Goal: Find specific page/section: Locate a particular part of the current website

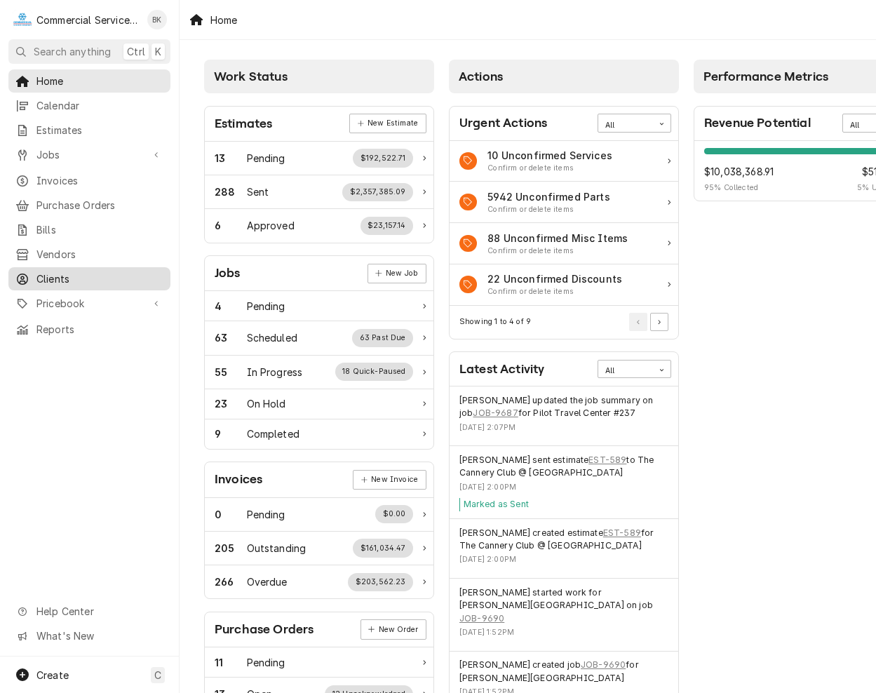
click at [63, 271] on span "Clients" at bounding box center [99, 278] width 127 height 15
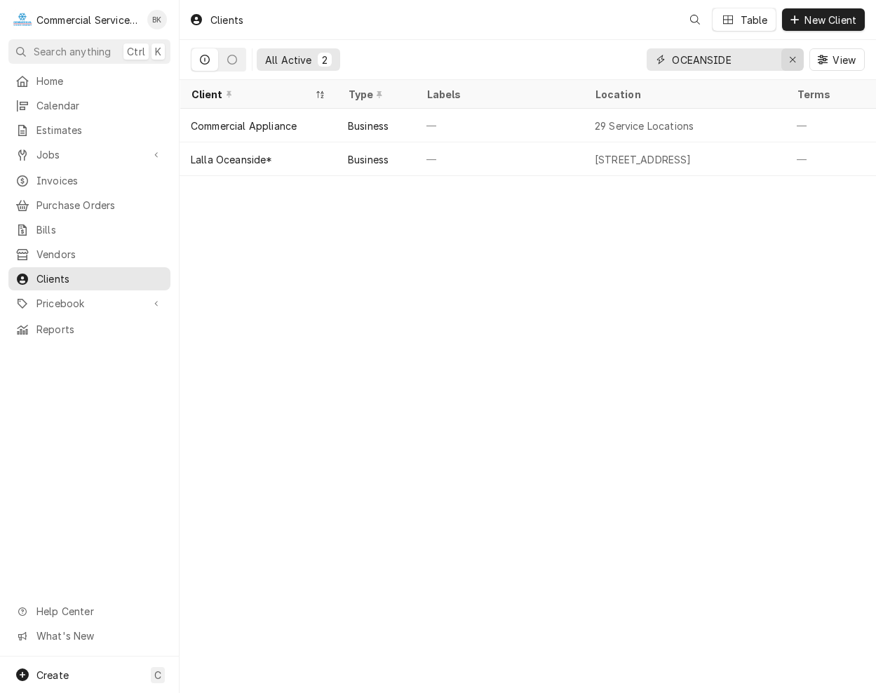
click at [797, 60] on div "Erase input" at bounding box center [792, 60] width 14 height 14
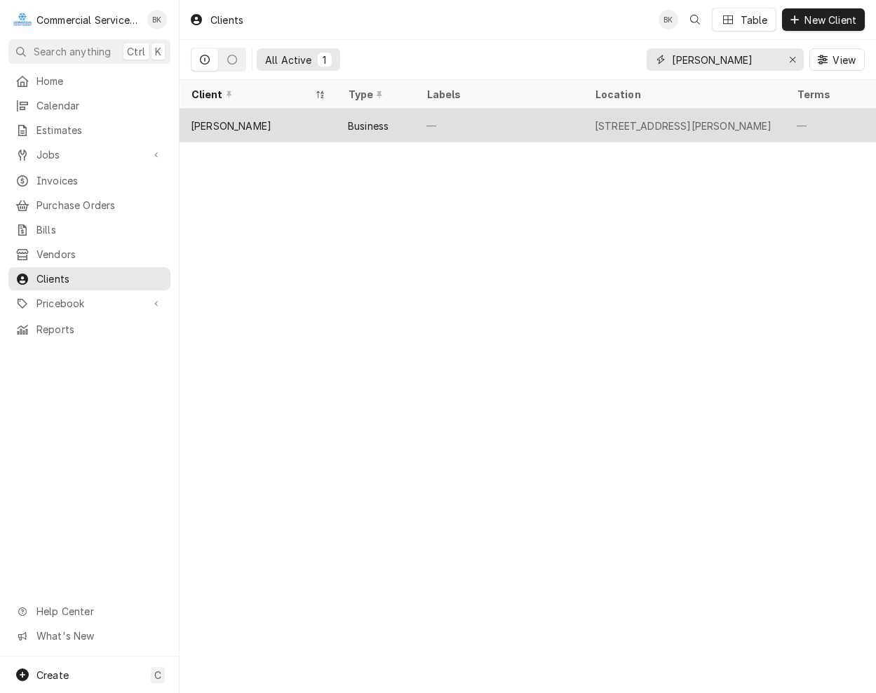
type input "TARPY"
click at [229, 123] on div "Tarpy's" at bounding box center [258, 126] width 157 height 34
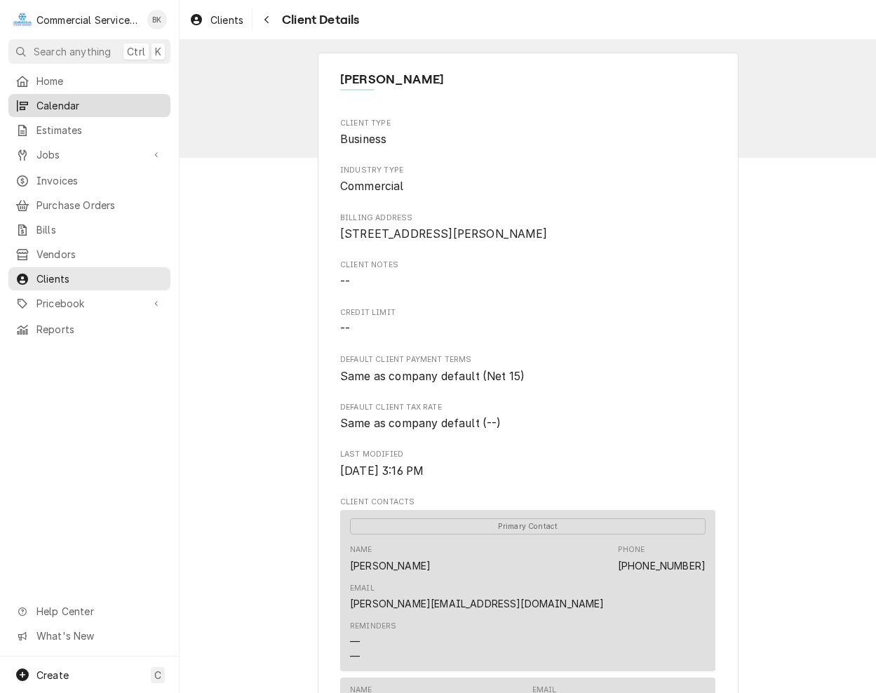
click at [82, 98] on span "Calendar" at bounding box center [99, 105] width 127 height 15
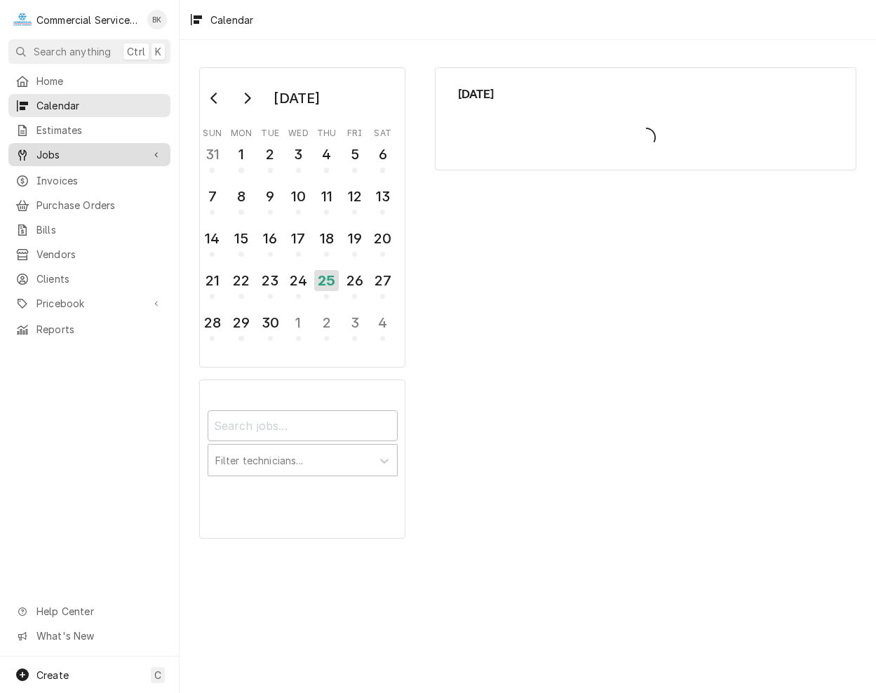
click at [64, 149] on span "Jobs" at bounding box center [89, 154] width 106 height 15
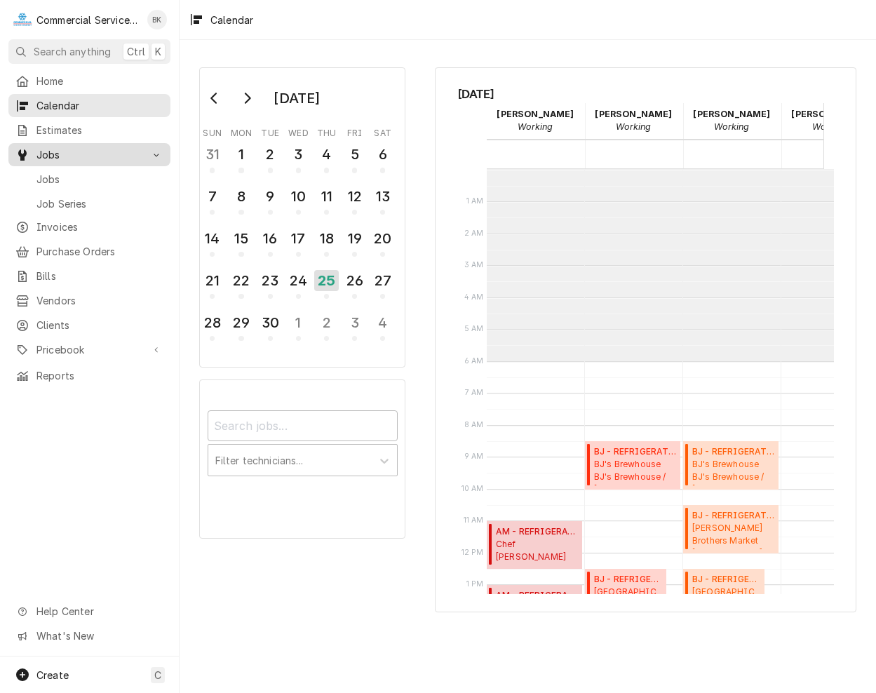
scroll to position [192, 0]
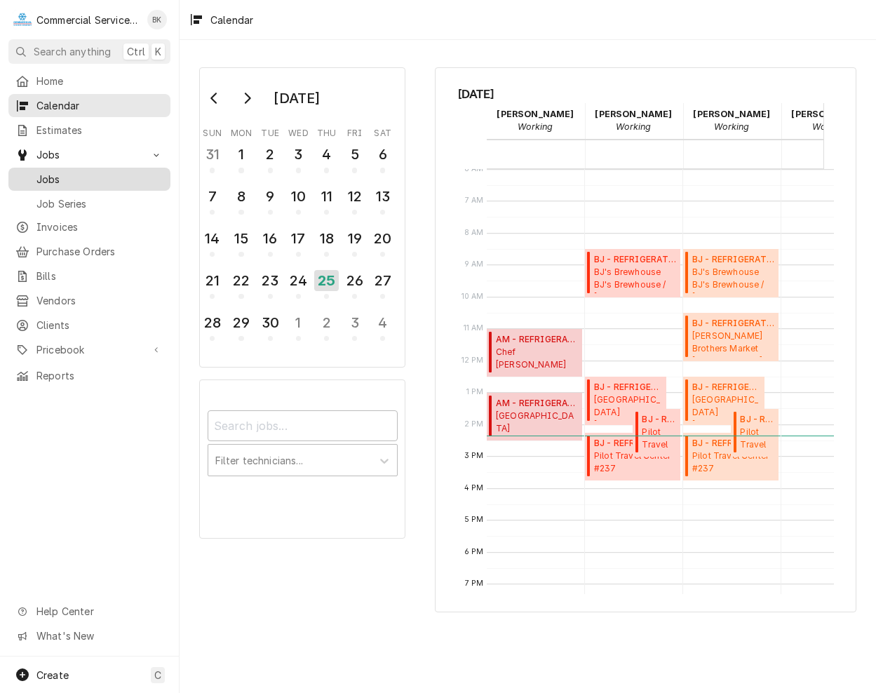
click at [66, 172] on span "Jobs" at bounding box center [99, 179] width 127 height 15
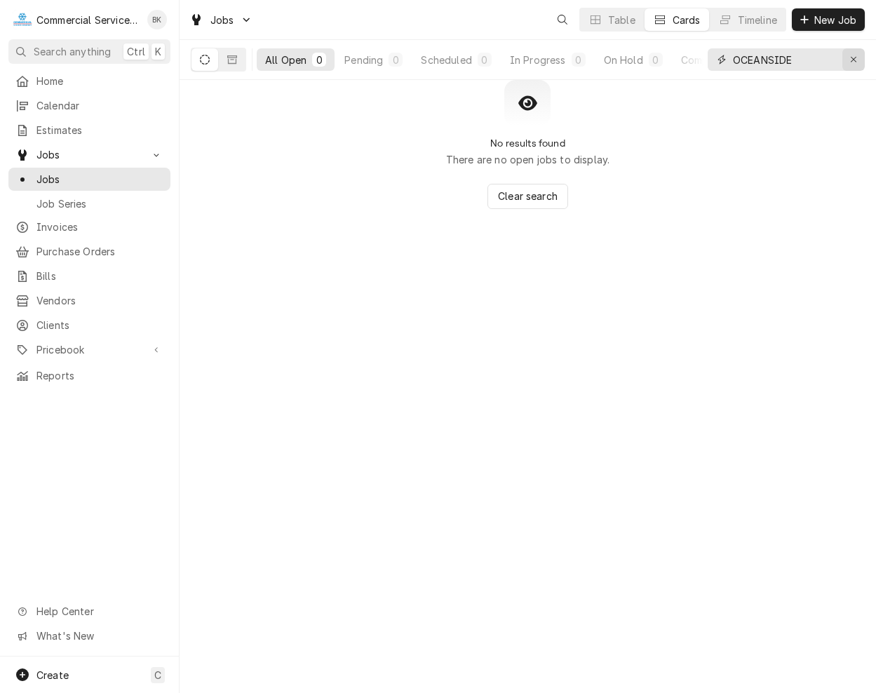
click at [857, 58] on icon "Erase input" at bounding box center [854, 60] width 8 height 10
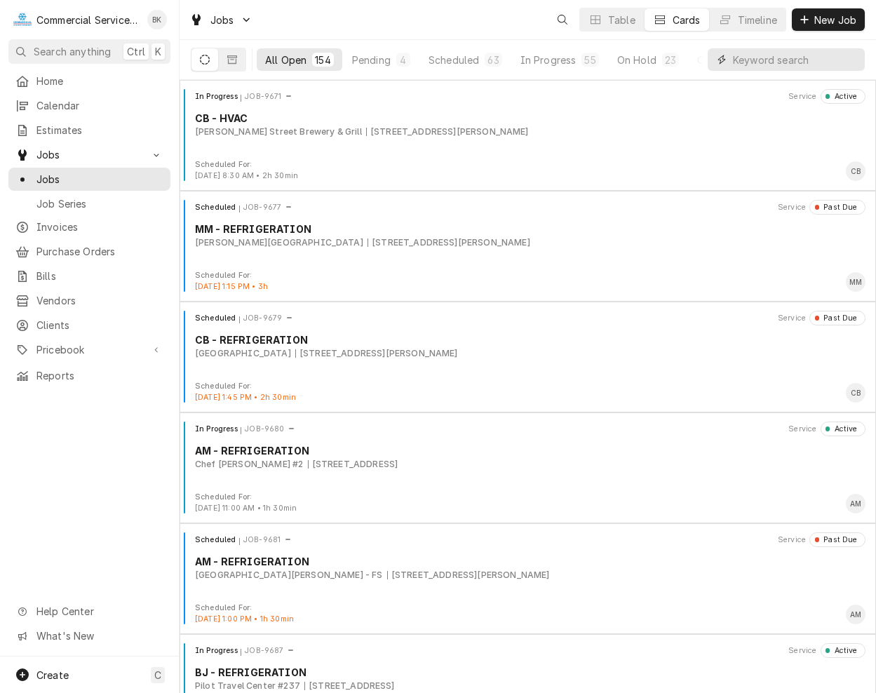
click at [753, 56] on input "Dynamic Content Wrapper" at bounding box center [795, 59] width 125 height 22
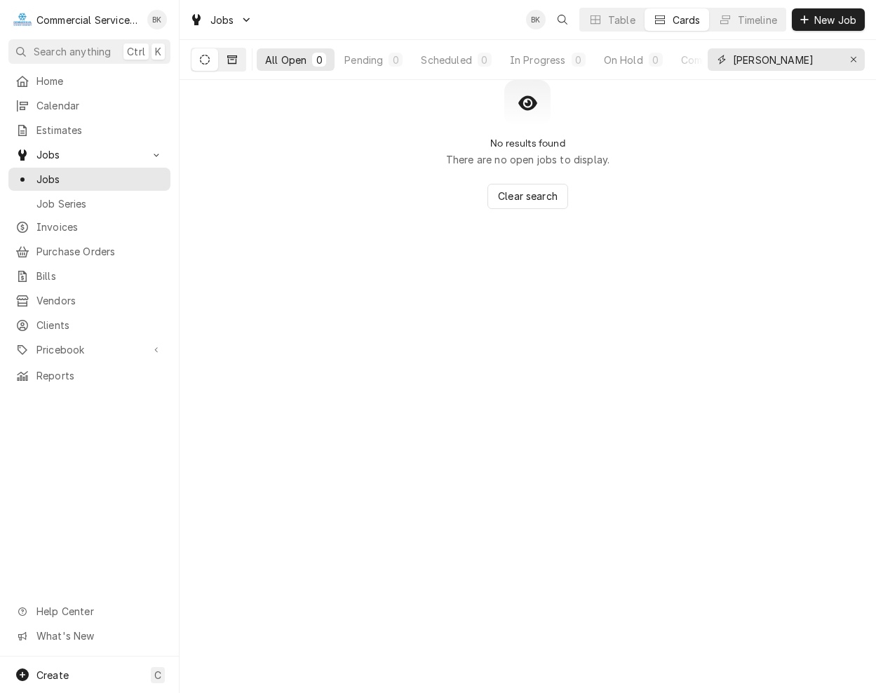
type input "TARPY"
click at [241, 60] on button "Dynamic Content Wrapper" at bounding box center [232, 59] width 27 height 22
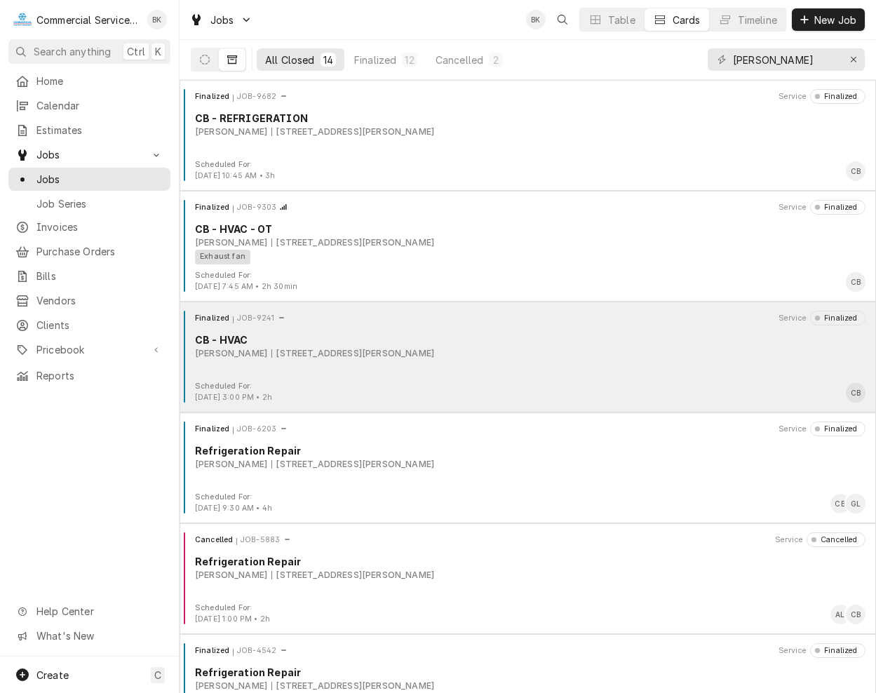
click at [473, 350] on div "Tarpy's 2999 Mty/Salinas Hwy Ste 1, Monterey, CA 93940" at bounding box center [530, 353] width 670 height 13
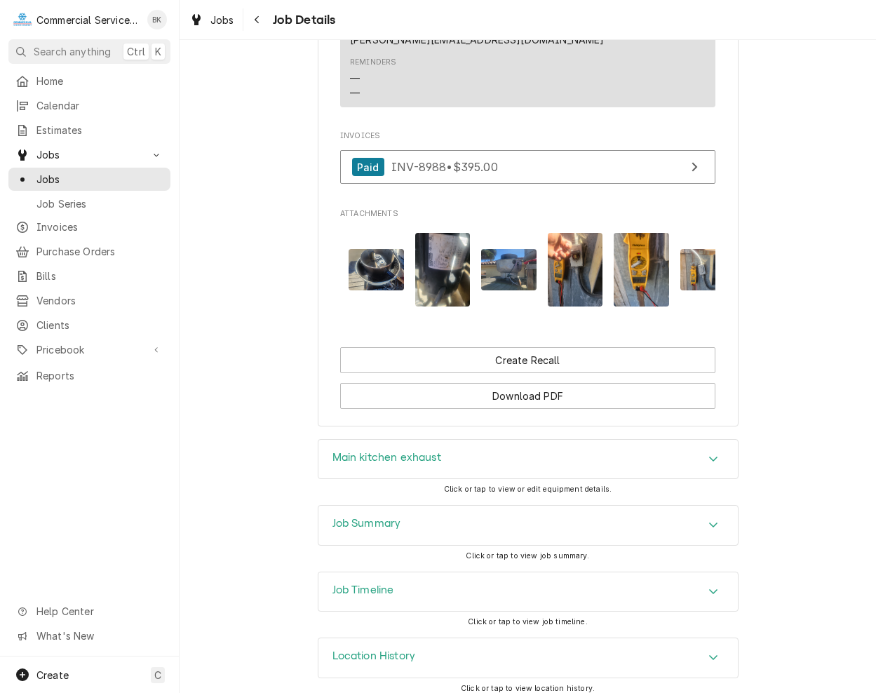
scroll to position [0, 86]
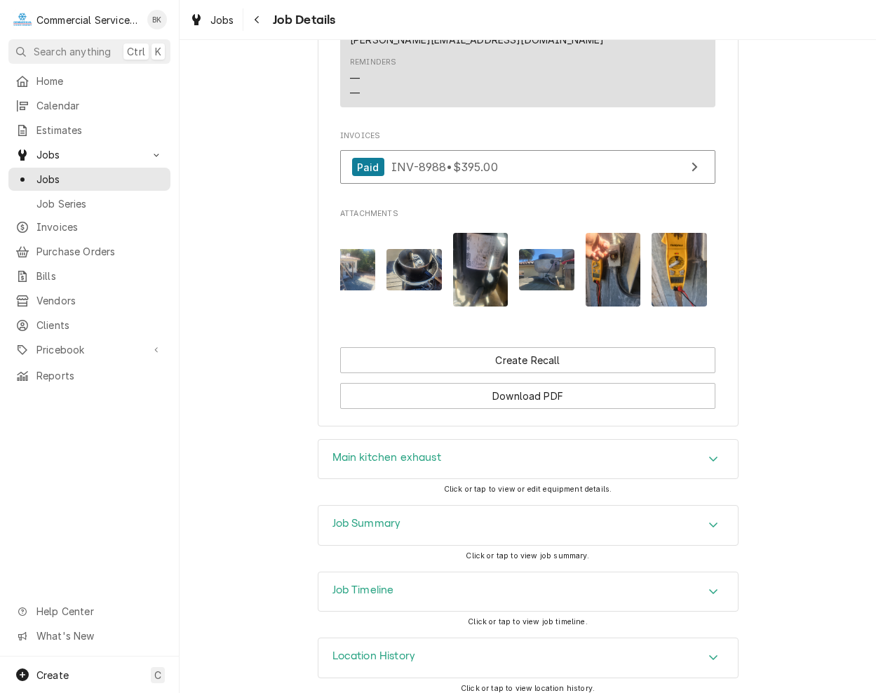
click at [547, 249] on img "Attachments" at bounding box center [546, 269] width 55 height 41
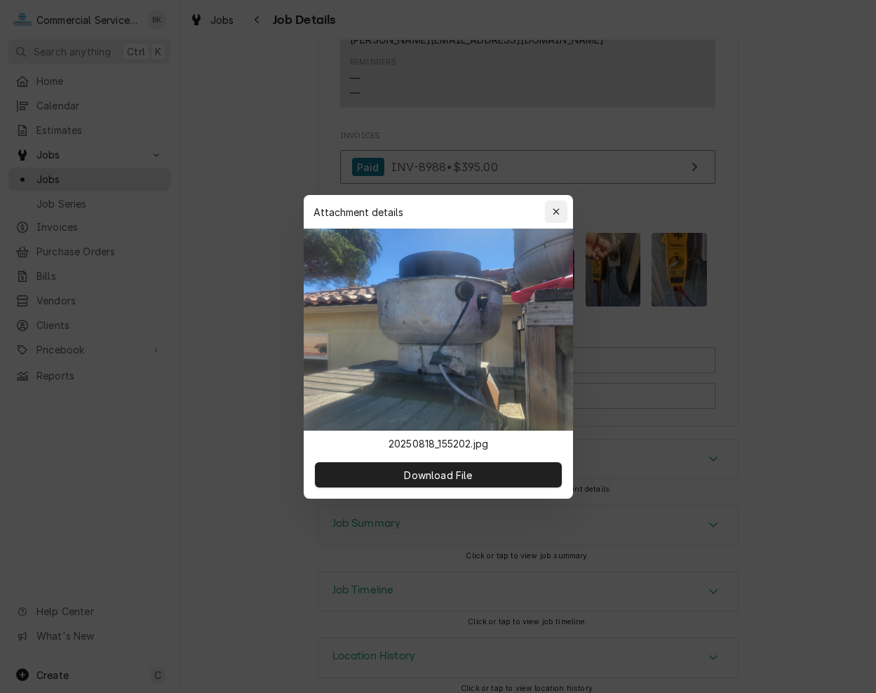
click at [553, 201] on button "button" at bounding box center [556, 212] width 22 height 22
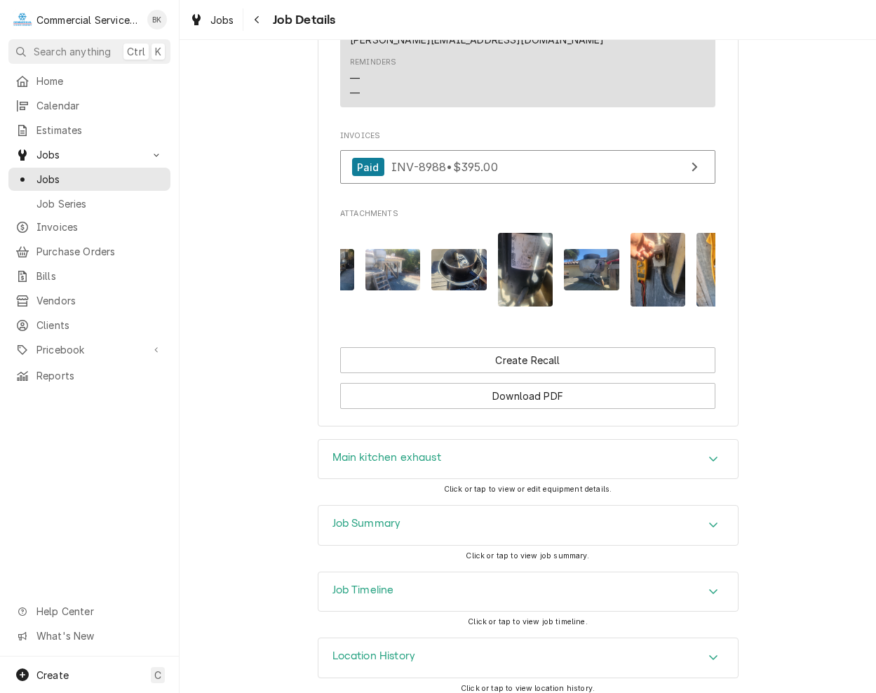
scroll to position [0, 0]
